Goal: Information Seeking & Learning: Learn about a topic

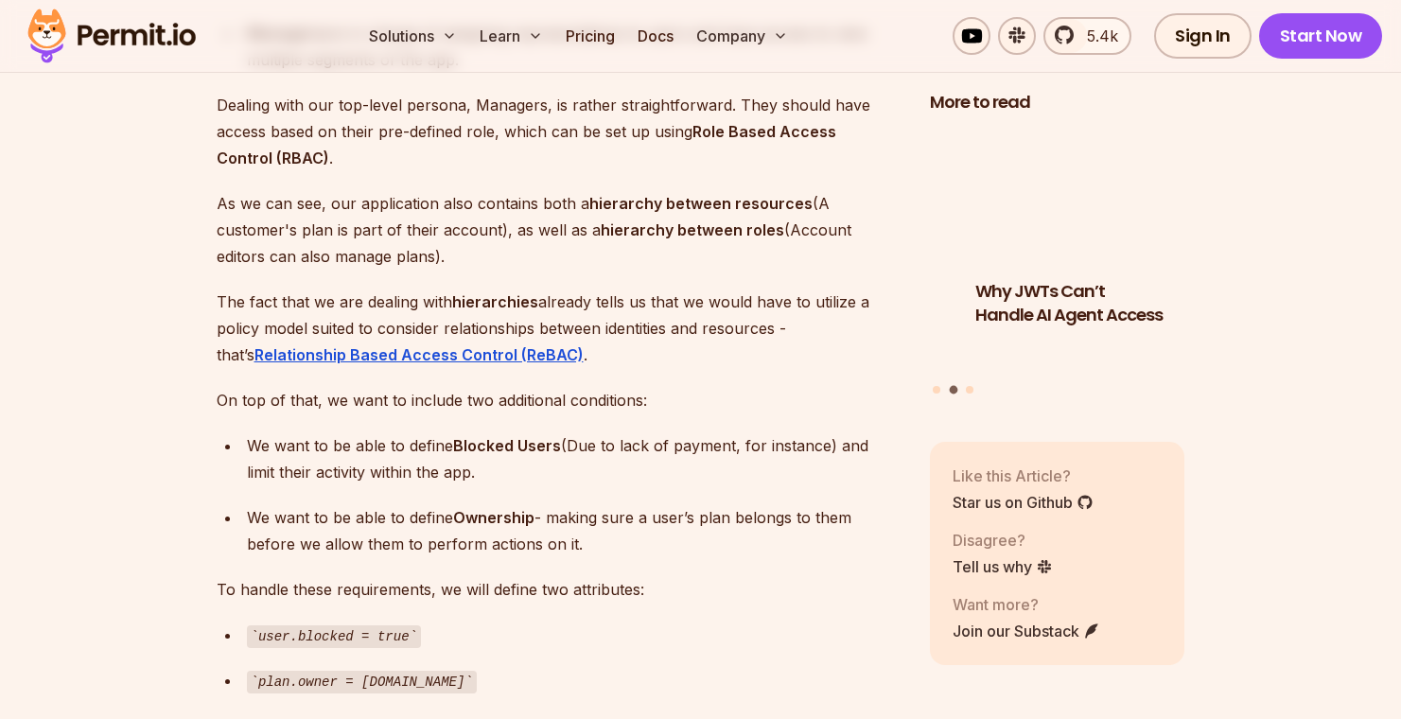
scroll to position [3183, 0]
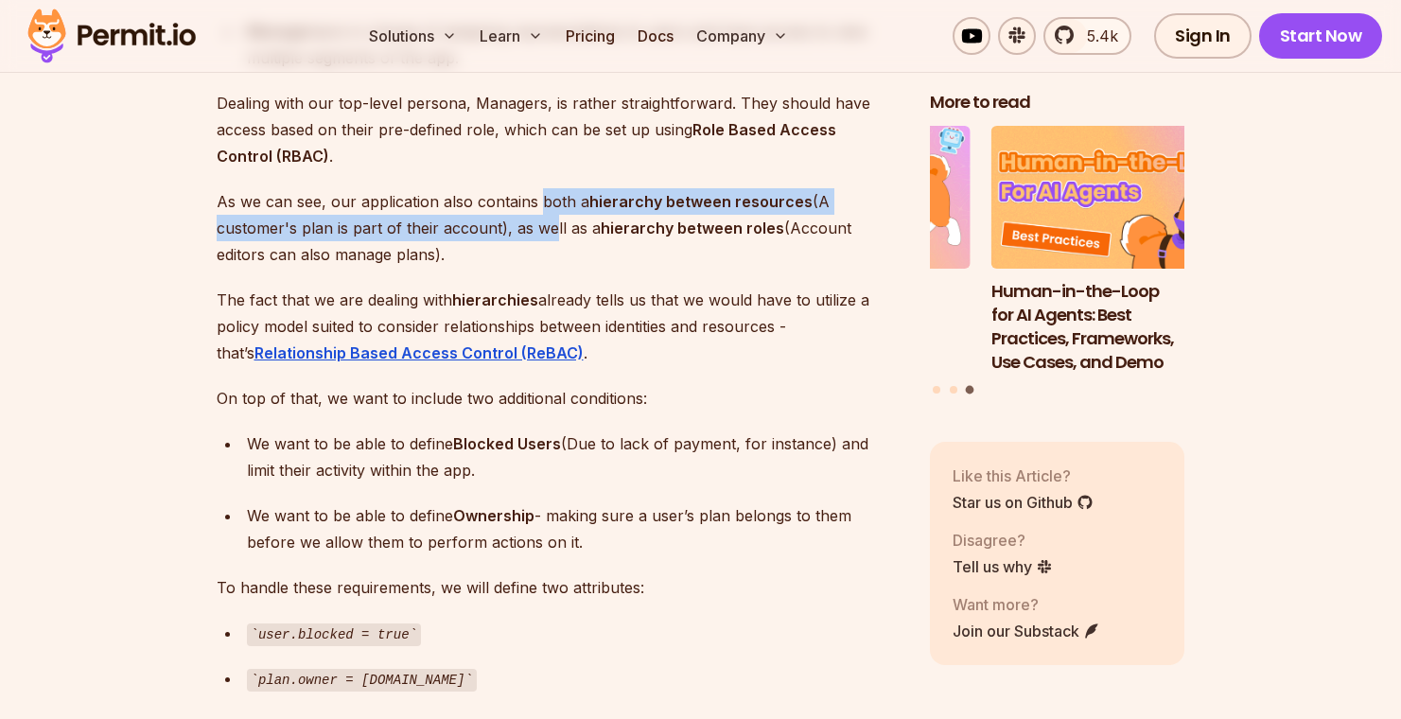
drag, startPoint x: 540, startPoint y: 208, endPoint x: 541, endPoint y: 240, distance: 32.2
click at [541, 240] on p "As we can see, our application also contains both a hierarchy between resources…" at bounding box center [558, 227] width 683 height 79
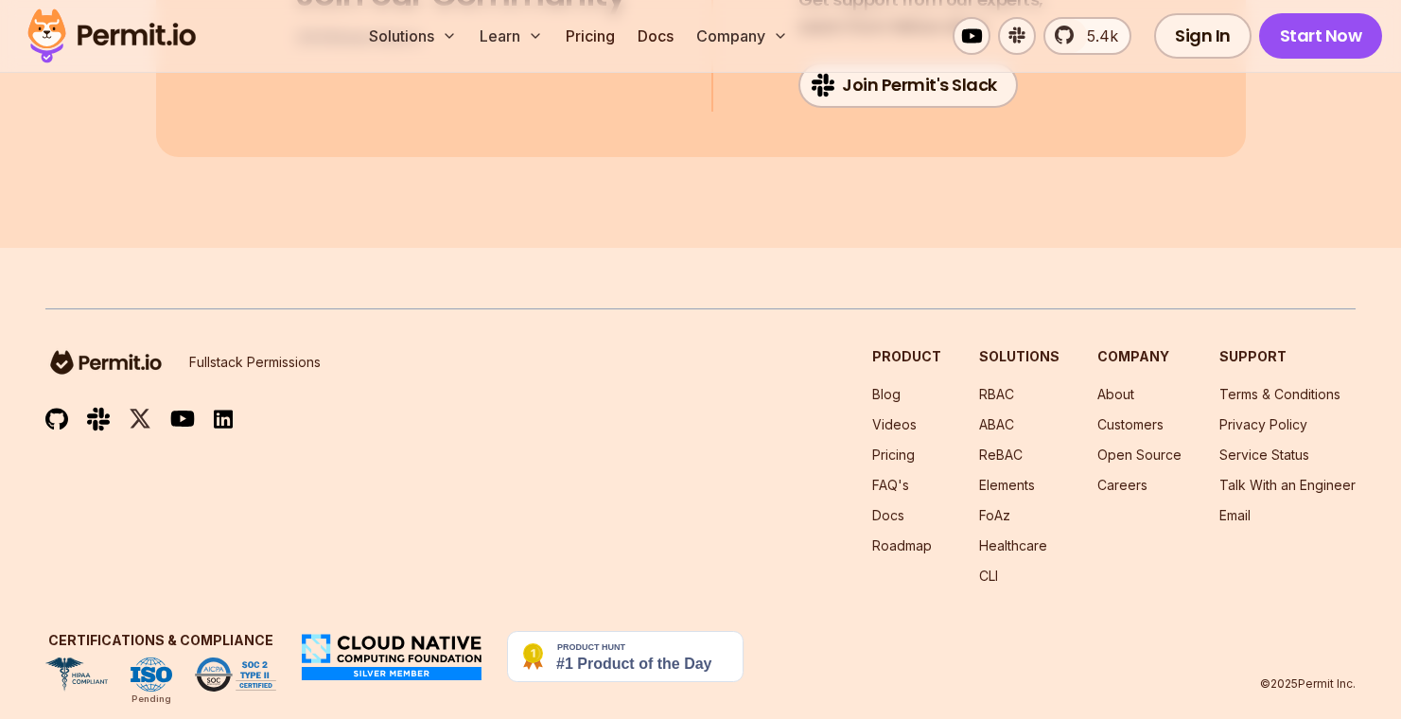
scroll to position [13066, 0]
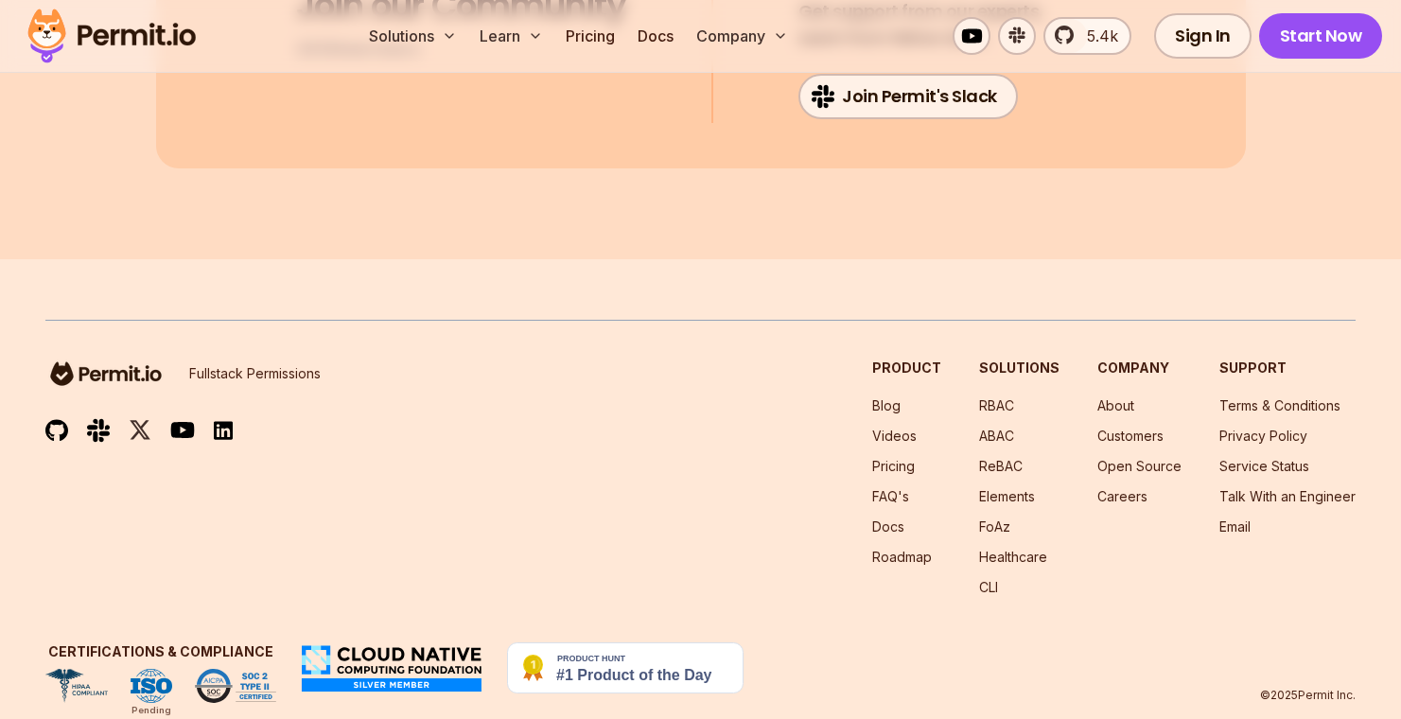
drag, startPoint x: 471, startPoint y: 271, endPoint x: 497, endPoint y: 333, distance: 66.6
click at [587, 36] on link "Pricing" at bounding box center [590, 36] width 64 height 38
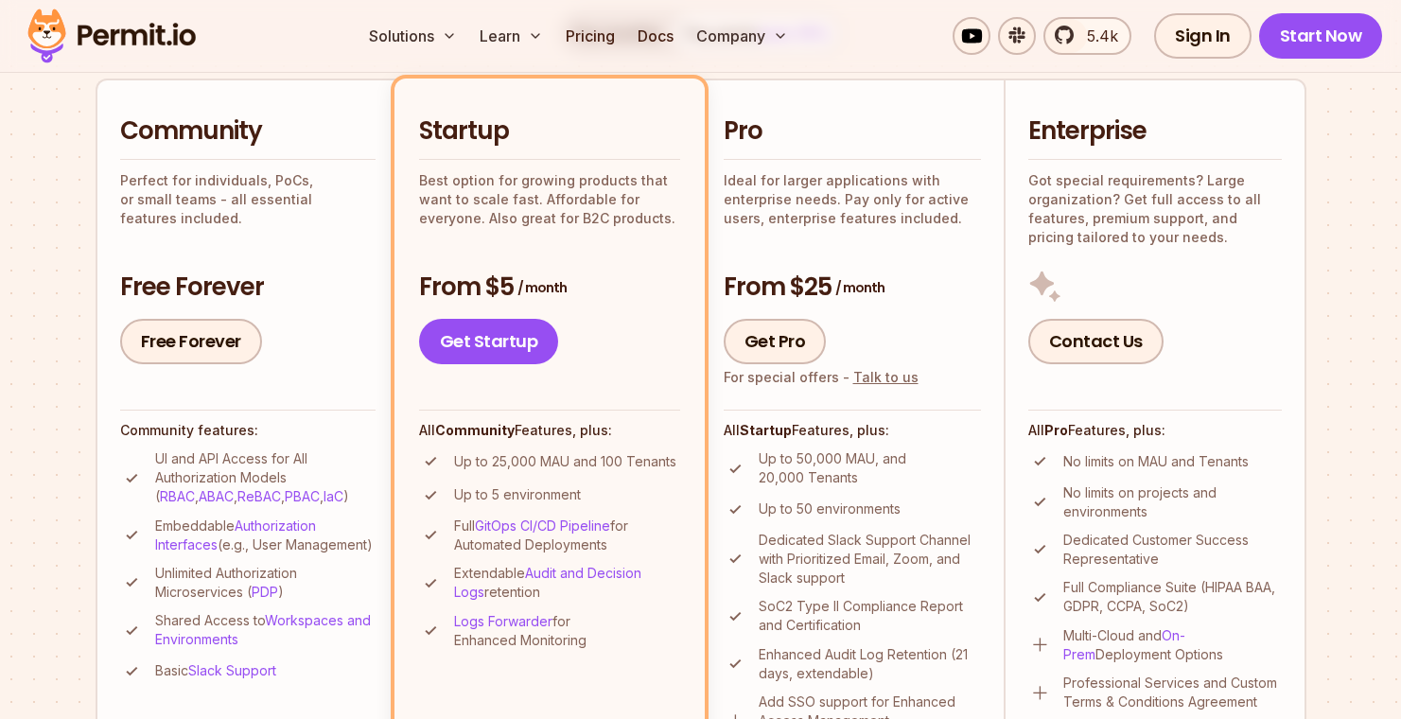
scroll to position [424, 0]
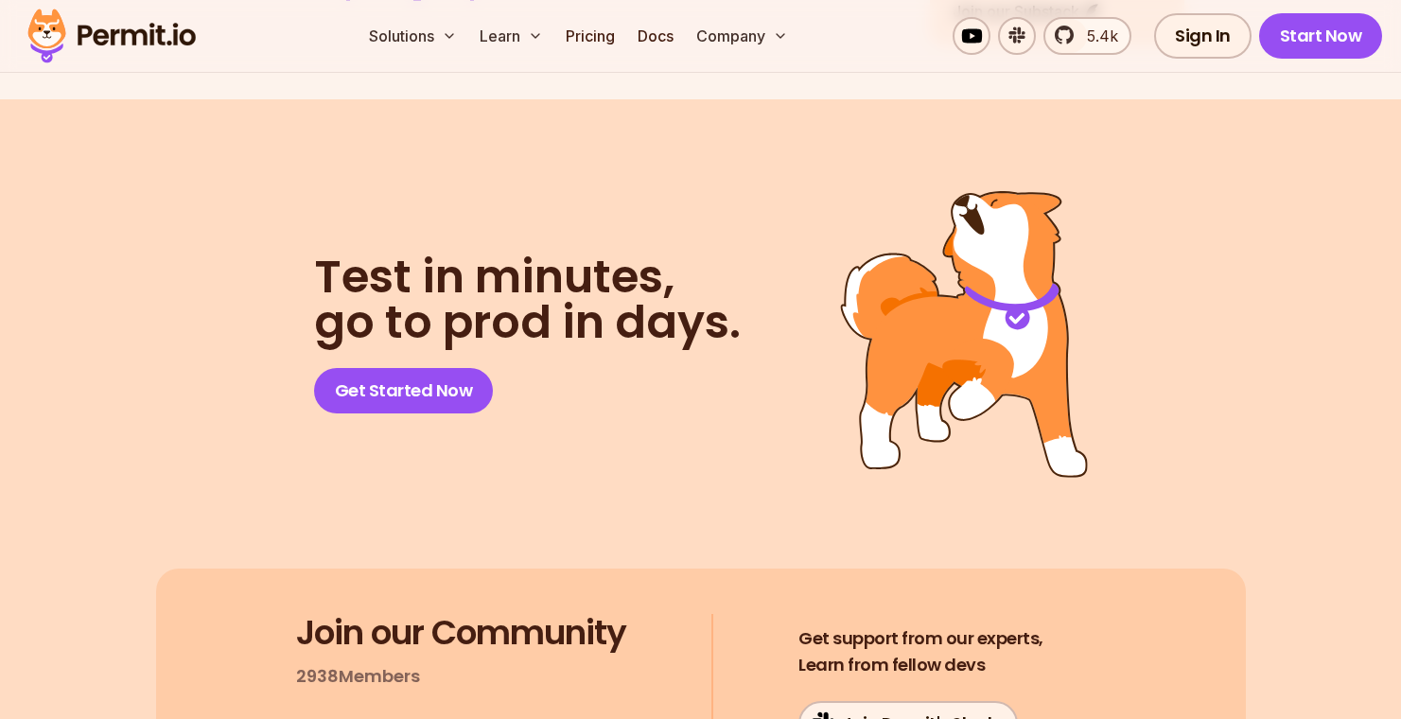
scroll to position [13066, 0]
